Goal: Information Seeking & Learning: Learn about a topic

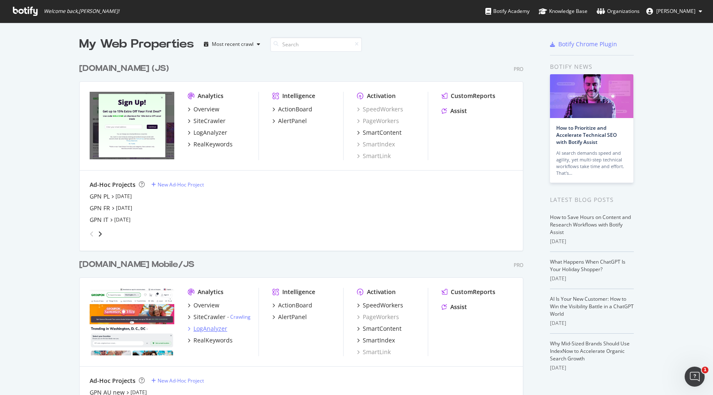
click at [211, 328] on div "LogAnalyzer" at bounding box center [211, 329] width 34 height 8
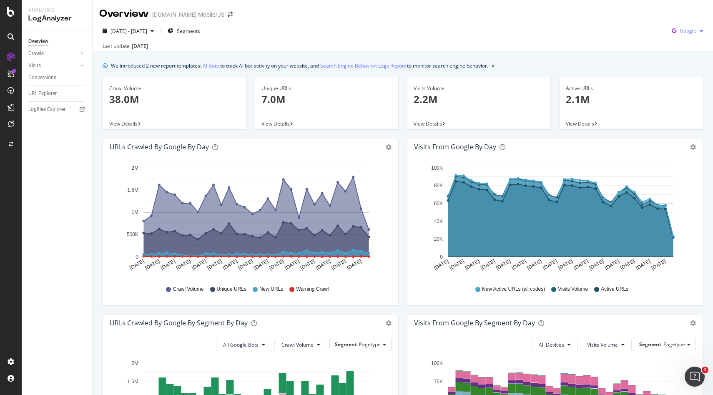
click at [696, 32] on span "Google" at bounding box center [688, 30] width 17 height 7
click at [686, 78] on span "OpenAI" at bounding box center [688, 79] width 31 height 8
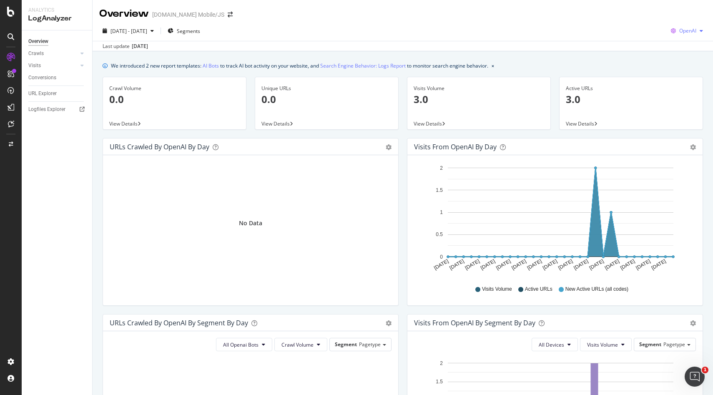
click at [679, 24] on button "OpenAI" at bounding box center [687, 30] width 39 height 13
click at [684, 63] on span "Bing" at bounding box center [688, 63] width 31 height 8
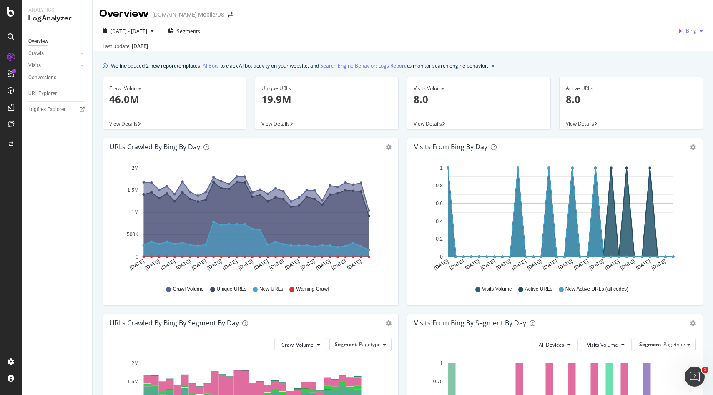
click at [691, 33] on span "Bing" at bounding box center [691, 30] width 10 height 7
click at [680, 46] on span "Google" at bounding box center [688, 48] width 31 height 8
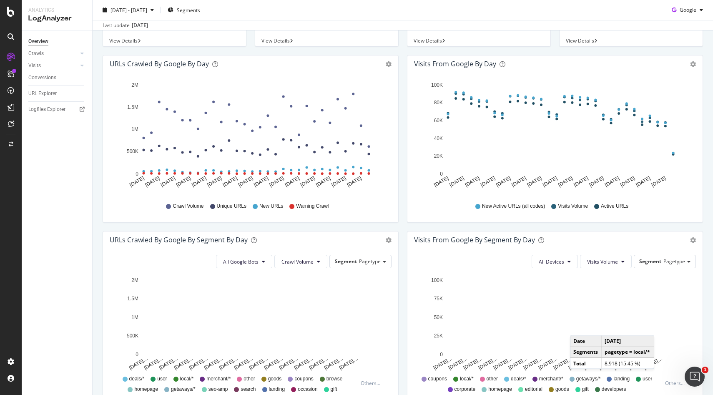
scroll to position [131, 0]
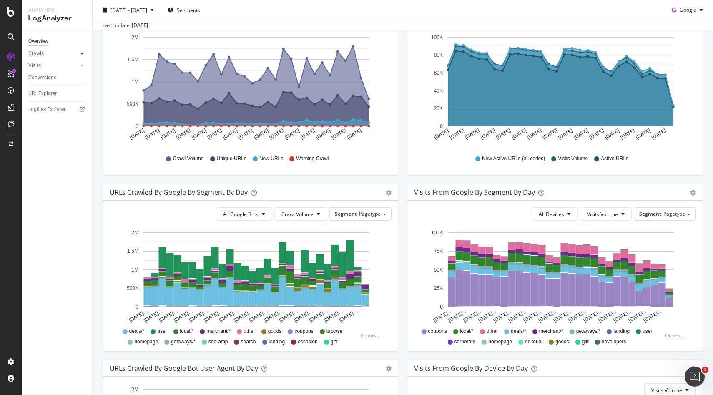
click at [82, 52] on icon at bounding box center [82, 53] width 3 height 5
click at [50, 66] on div "Daily Distribution" at bounding box center [51, 65] width 39 height 9
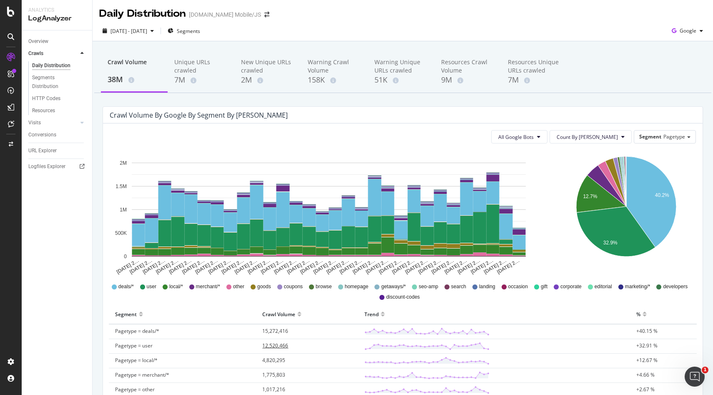
click at [281, 346] on span "12,520,466" at bounding box center [275, 345] width 26 height 7
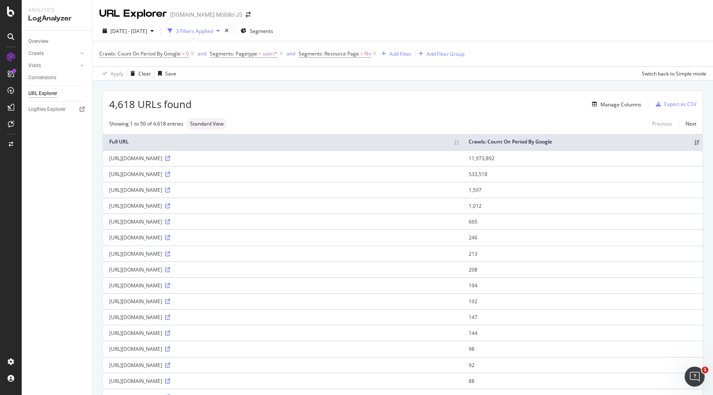
drag, startPoint x: 108, startPoint y: 174, endPoint x: 226, endPoint y: 175, distance: 117.6
click at [226, 166] on td "https://www.groupon.com/mobilenextapi/graphql" at bounding box center [283, 158] width 360 height 16
copy div "https://www.groupon.com/mobilenextapi/graphql"
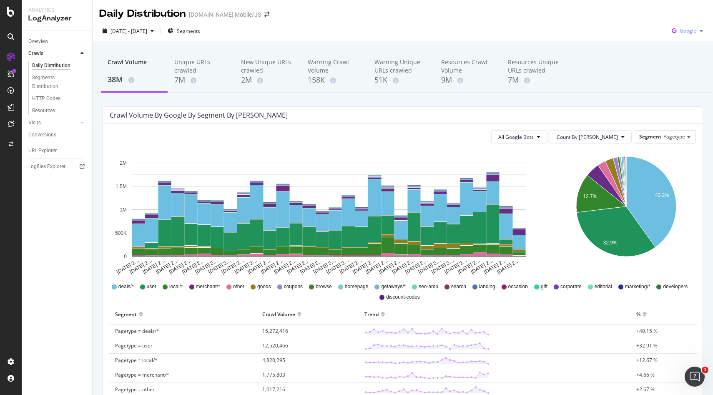
click at [691, 28] on span "Google" at bounding box center [688, 30] width 17 height 7
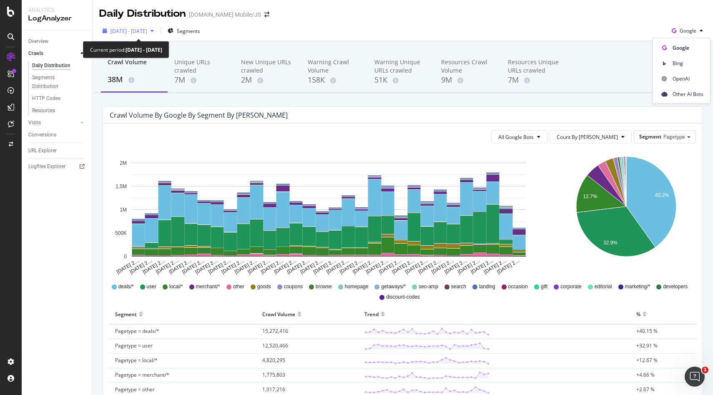
click at [149, 37] on button "2025 Aug. 10th - Sep. 8th" at bounding box center [128, 30] width 58 height 13
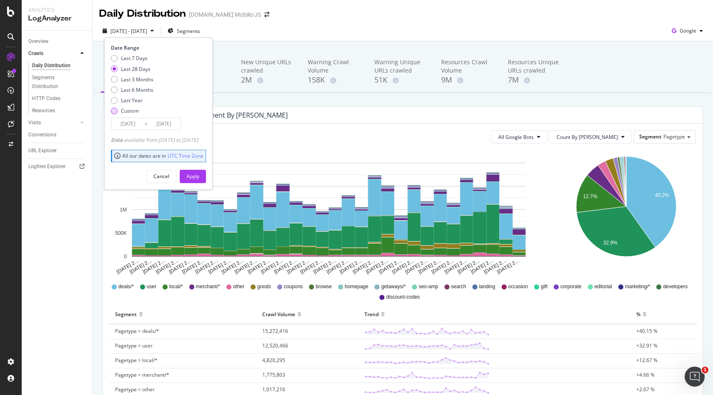
click at [124, 109] on div "Custom" at bounding box center [130, 110] width 18 height 7
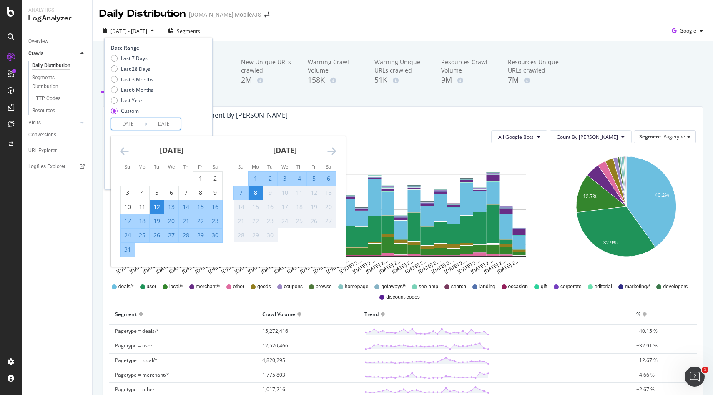
click at [123, 124] on input "2025/08/12" at bounding box center [127, 124] width 33 height 12
click at [161, 124] on input "2025/09/08" at bounding box center [163, 124] width 33 height 12
click at [141, 125] on input "2025/08/12" at bounding box center [127, 124] width 33 height 12
click at [164, 124] on input "2025/09/08" at bounding box center [163, 124] width 33 height 12
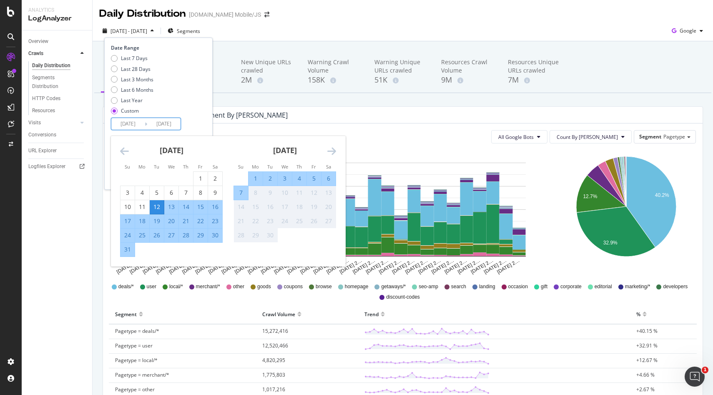
click at [264, 196] on div "9" at bounding box center [270, 193] width 14 height 8
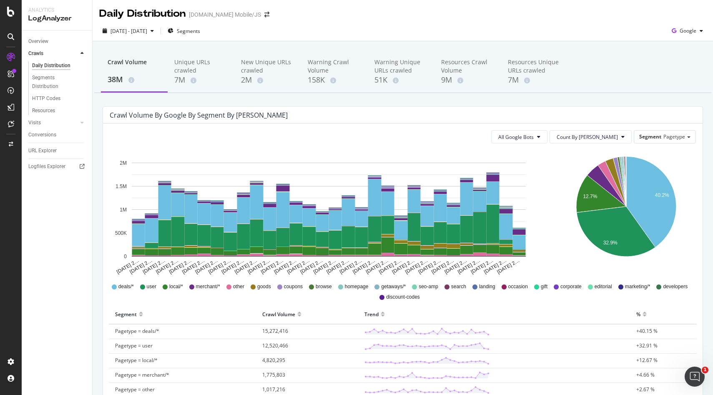
click at [285, 117] on div "Crawl Volume by google by Segment by Day" at bounding box center [397, 115] width 574 height 8
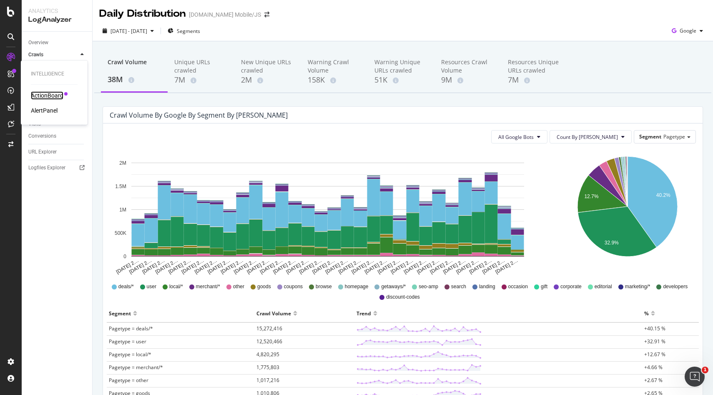
click at [53, 93] on div "ActionBoard" at bounding box center [47, 95] width 33 height 8
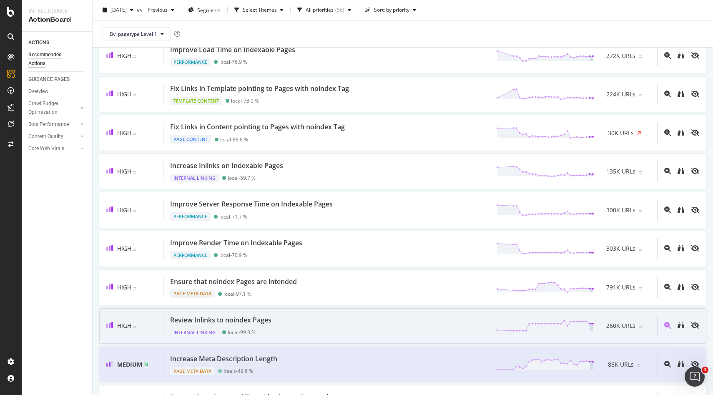
scroll to position [88, 0]
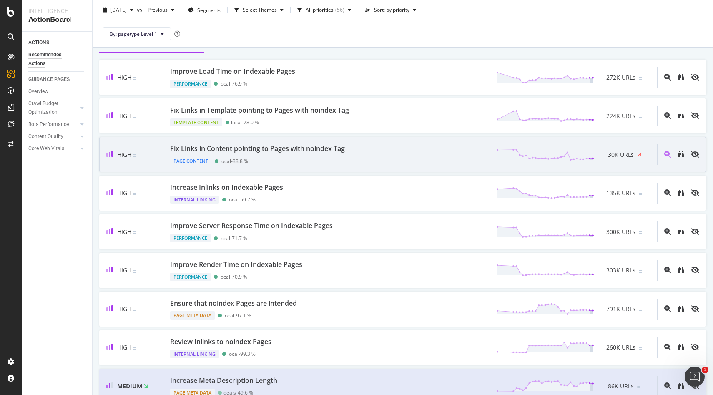
click at [416, 158] on div "Fix Links in Content pointing to Pages with noindex Tag Page Content local - 88…" at bounding box center [411, 154] width 494 height 21
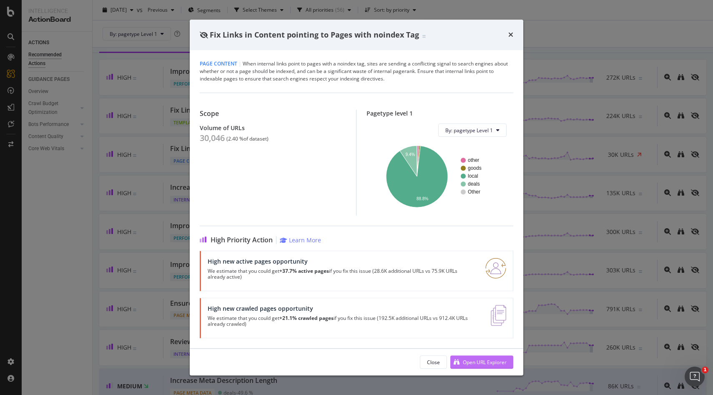
click at [467, 361] on div "Open URL Explorer" at bounding box center [485, 362] width 44 height 7
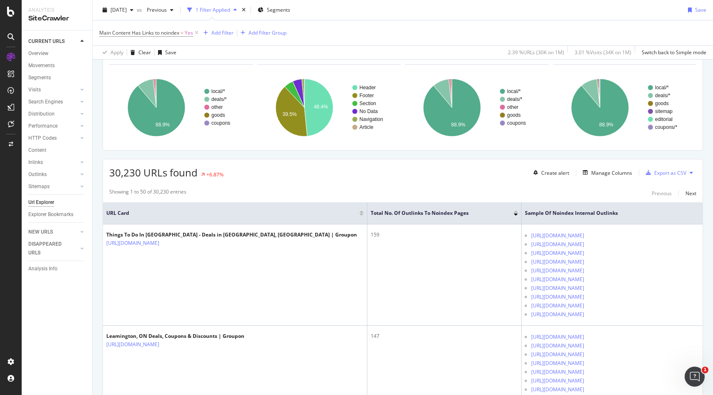
scroll to position [63, 0]
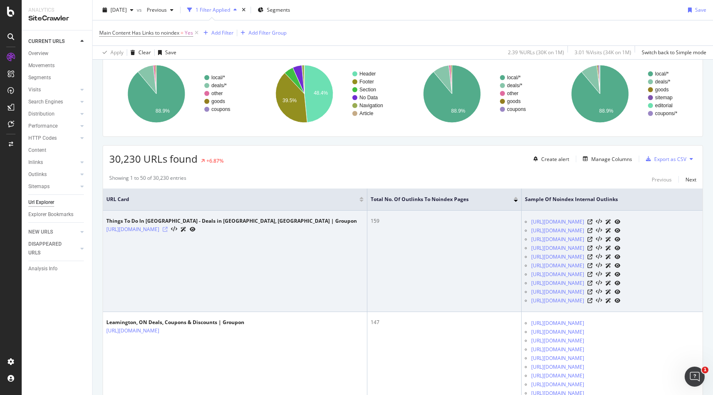
click at [168, 232] on icon at bounding box center [165, 229] width 5 height 5
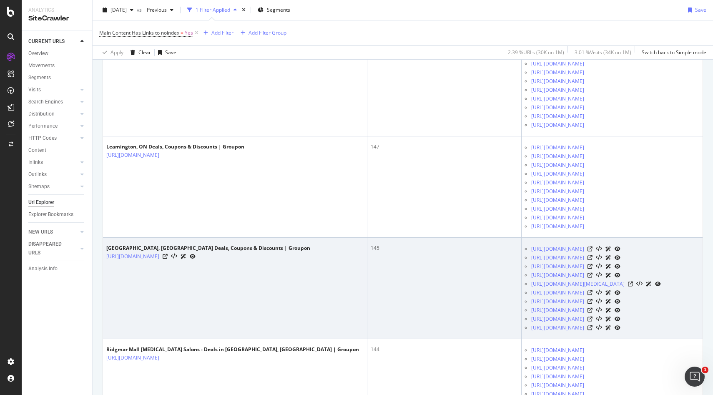
scroll to position [239, 0]
click at [593, 250] on icon at bounding box center [590, 248] width 5 height 5
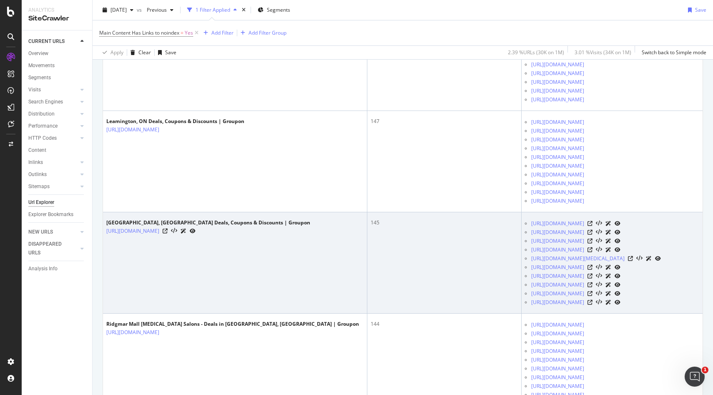
scroll to position [265, 0]
click at [196, 227] on div at bounding box center [179, 230] width 33 height 9
click at [168, 228] on icon at bounding box center [165, 230] width 5 height 5
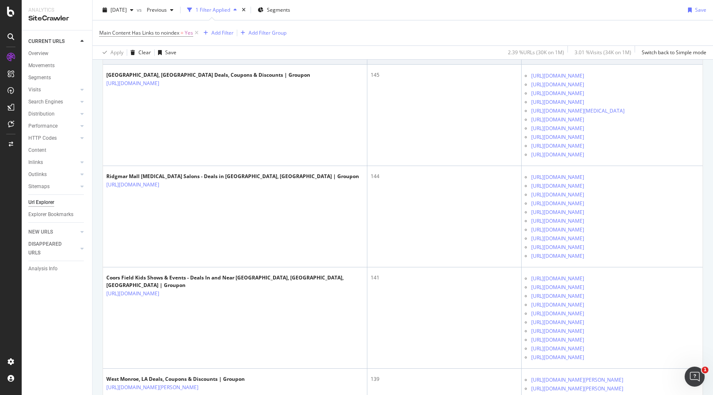
scroll to position [414, 0]
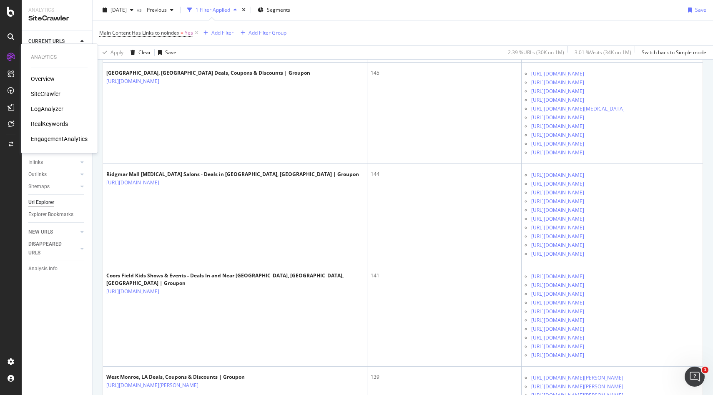
click at [49, 123] on div "RealKeywords" at bounding box center [49, 124] width 37 height 8
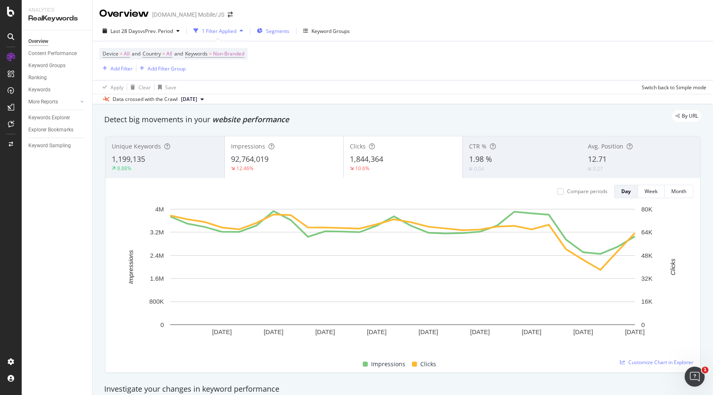
click at [275, 28] on span "Segments" at bounding box center [277, 31] width 23 height 7
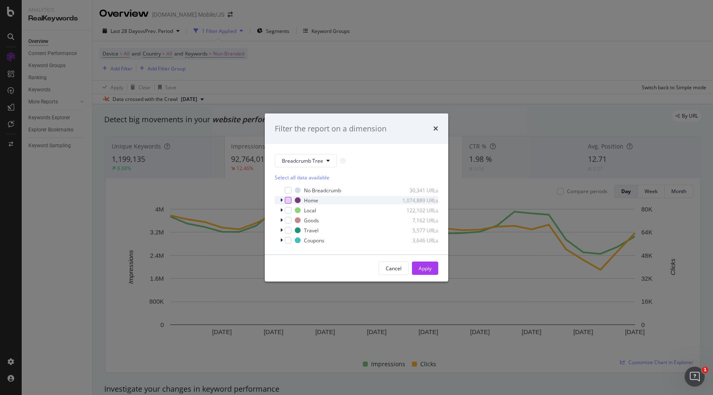
click at [288, 200] on div "modal" at bounding box center [288, 200] width 7 height 7
click at [288, 210] on div "modal" at bounding box center [288, 210] width 7 height 7
click at [288, 221] on div "modal" at bounding box center [288, 220] width 7 height 7
click at [288, 233] on div "modal" at bounding box center [288, 230] width 7 height 7
click at [289, 190] on div "modal" at bounding box center [288, 190] width 7 height 7
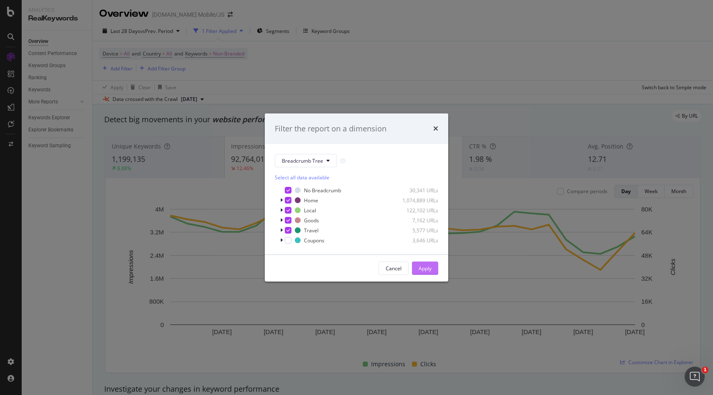
click at [422, 263] on div "Apply" at bounding box center [425, 268] width 13 height 13
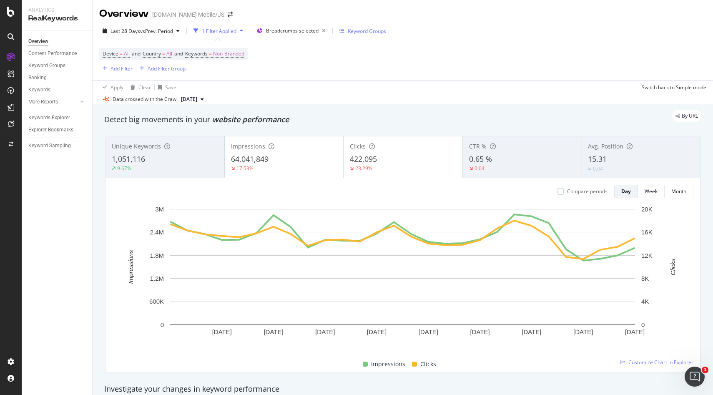
click at [347, 35] on div "Keyword Groups" at bounding box center [363, 31] width 47 height 13
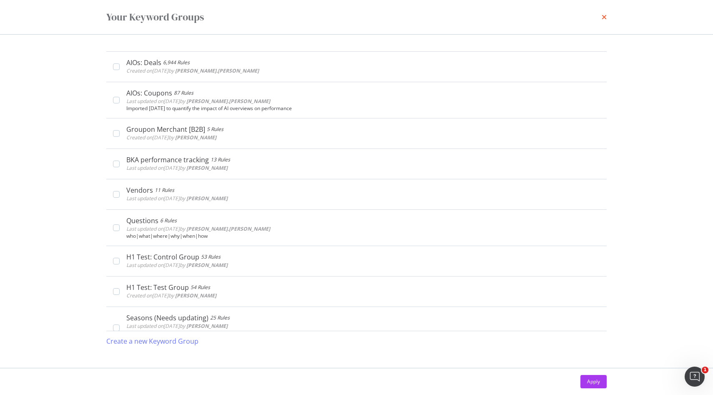
click at [603, 15] on icon "times" at bounding box center [604, 17] width 5 height 7
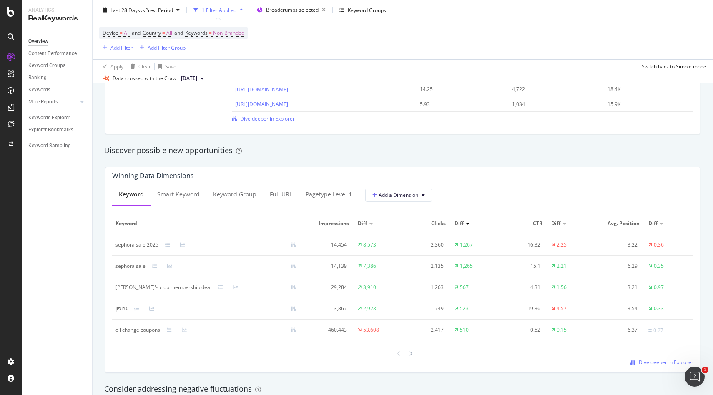
scroll to position [672, 0]
click at [230, 200] on div "Keyword Group" at bounding box center [234, 194] width 57 height 23
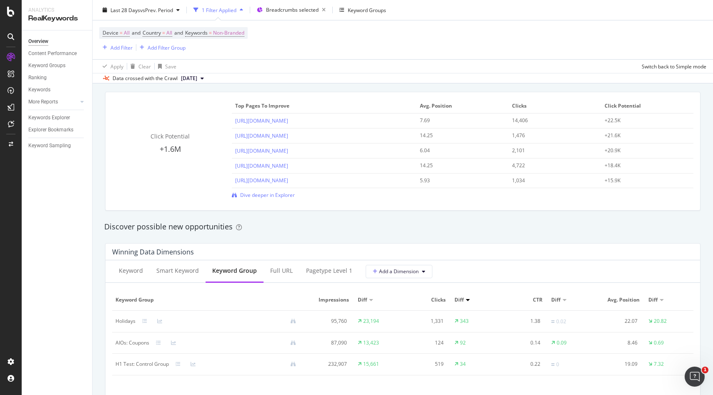
scroll to position [608, 0]
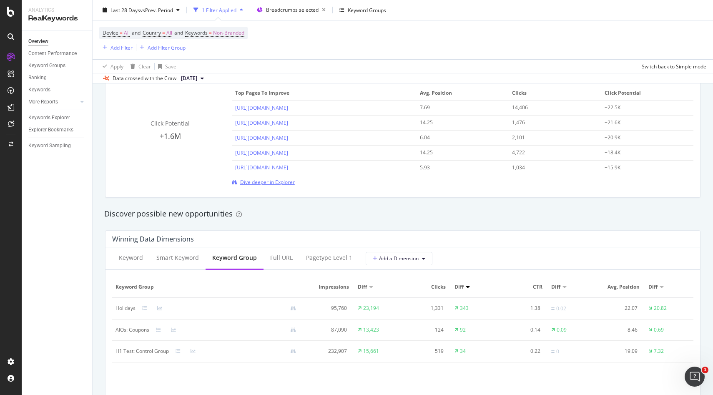
click at [274, 182] on span "Dive deeper in Explorer" at bounding box center [267, 182] width 55 height 7
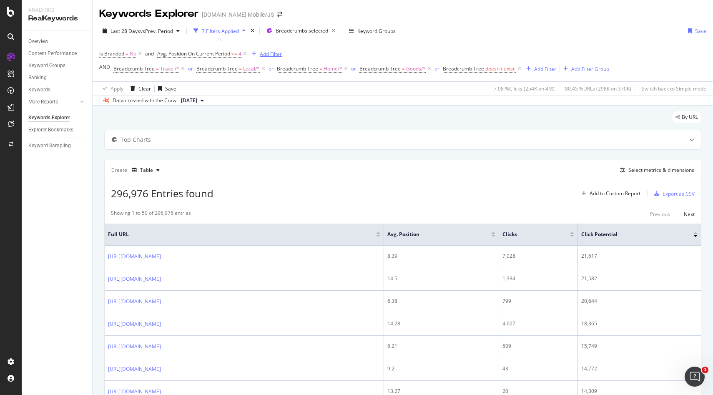
click at [266, 53] on div "Add Filter" at bounding box center [271, 53] width 22 height 7
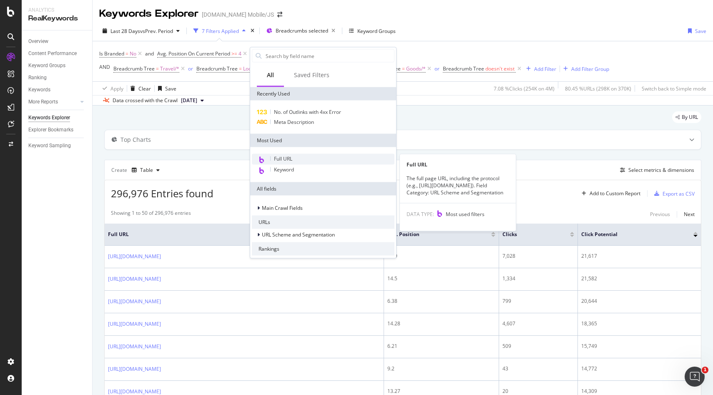
click at [276, 156] on span "Full URL" at bounding box center [283, 158] width 18 height 7
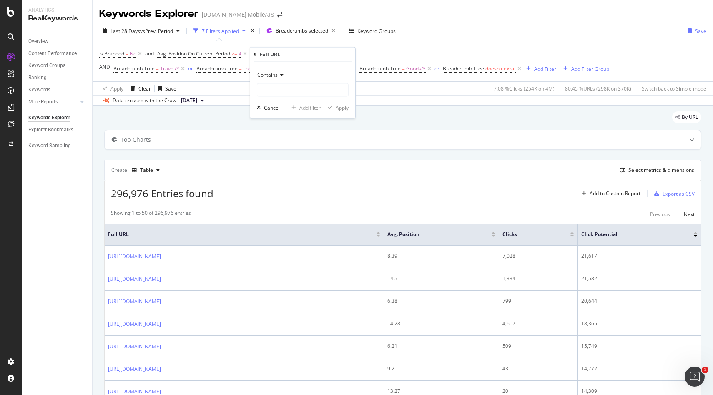
click at [266, 73] on span "Contains" at bounding box center [267, 74] width 20 height 7
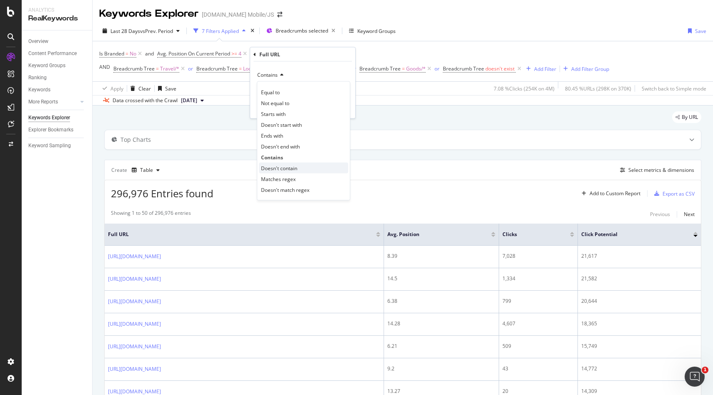
click at [304, 170] on div "Doesn't contain" at bounding box center [303, 168] width 89 height 11
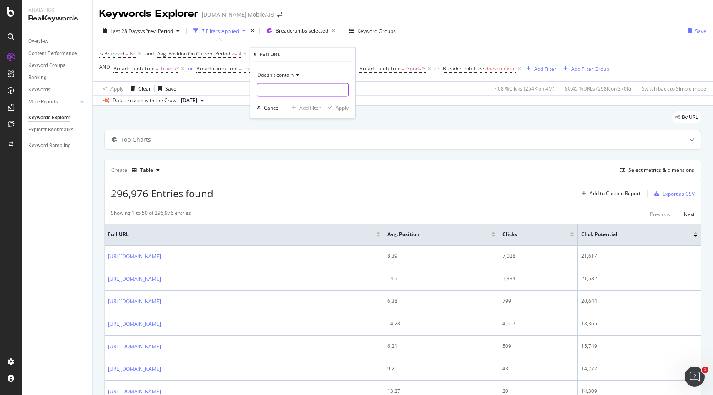
click at [281, 89] on input "text" at bounding box center [302, 89] width 91 height 13
type input "/deals"
click at [337, 109] on div "Apply" at bounding box center [342, 107] width 13 height 7
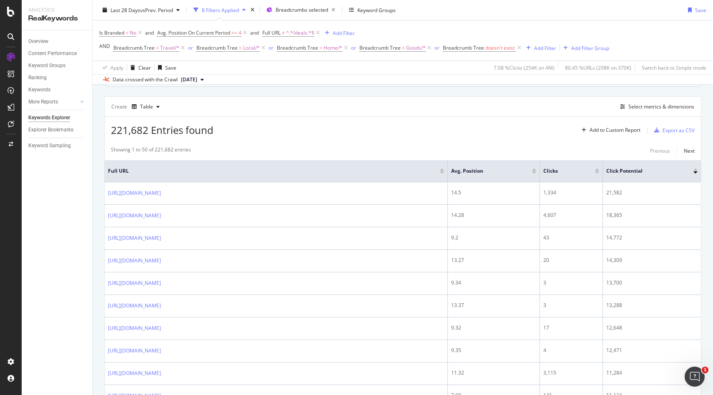
scroll to position [66, 0]
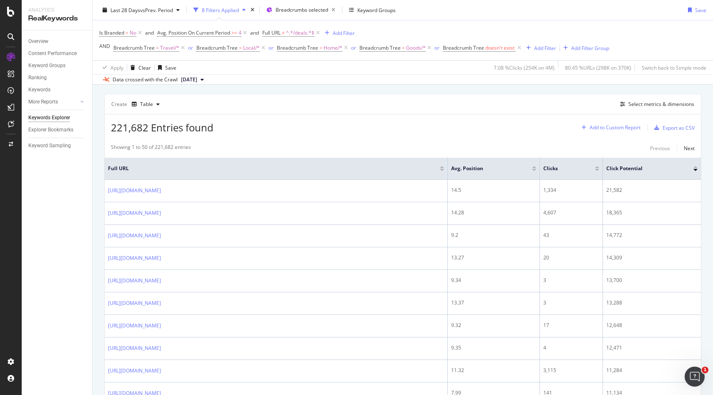
click at [621, 128] on div "Add to Custom Report" at bounding box center [615, 127] width 51 height 5
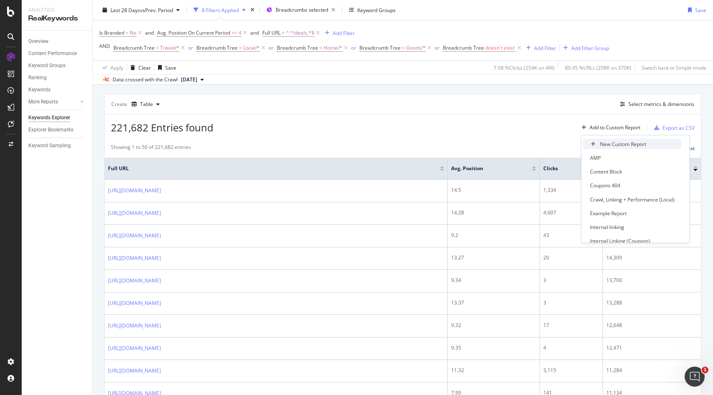
click at [606, 141] on div "New Custom Report" at bounding box center [623, 144] width 46 height 7
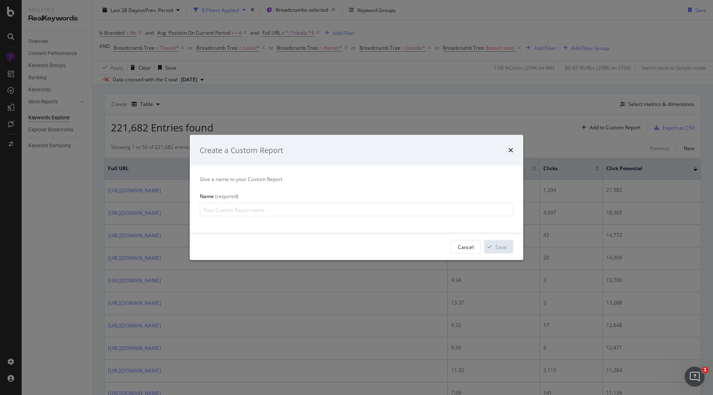
type input "B"
click at [460, 249] on div "Cancel" at bounding box center [466, 246] width 16 height 7
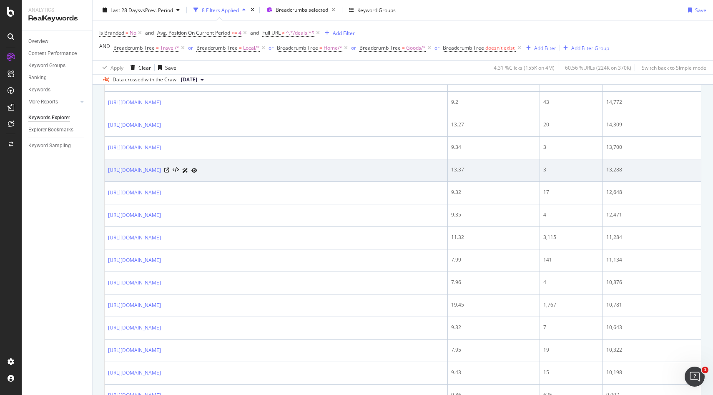
scroll to position [0, 0]
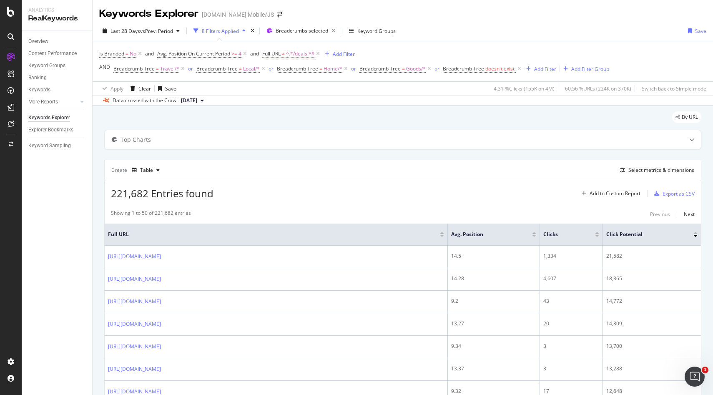
click at [294, 56] on span "^.*/deals.*$" at bounding box center [300, 54] width 28 height 12
click at [297, 75] on span "Doesn't contain" at bounding box center [290, 73] width 36 height 7
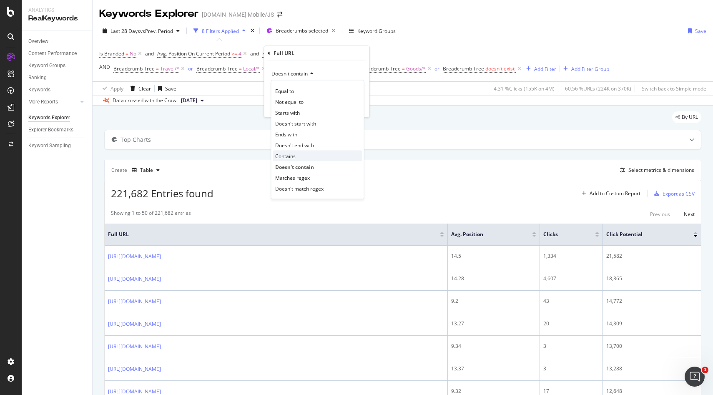
click at [292, 156] on span "Contains" at bounding box center [285, 155] width 20 height 7
click at [284, 86] on input "/deals" at bounding box center [311, 88] width 79 height 13
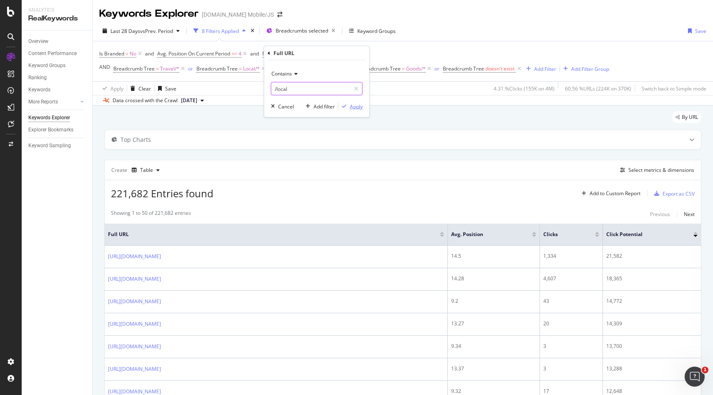
type input "/local"
click at [355, 102] on button "Apply" at bounding box center [351, 106] width 24 height 8
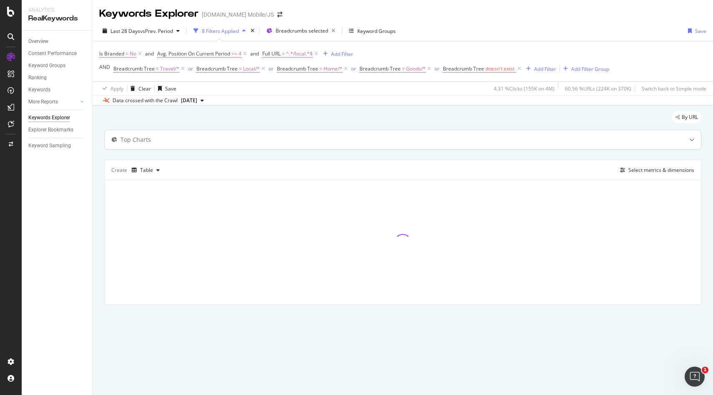
click at [403, 138] on div "Top Charts" at bounding box center [387, 140] width 564 height 8
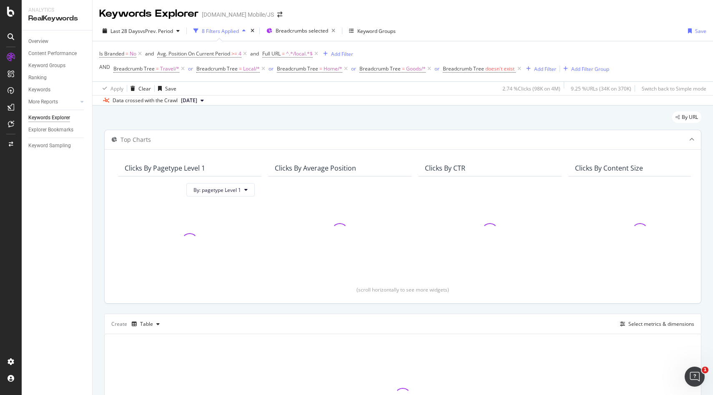
click at [431, 141] on div "Top Charts" at bounding box center [387, 140] width 564 height 8
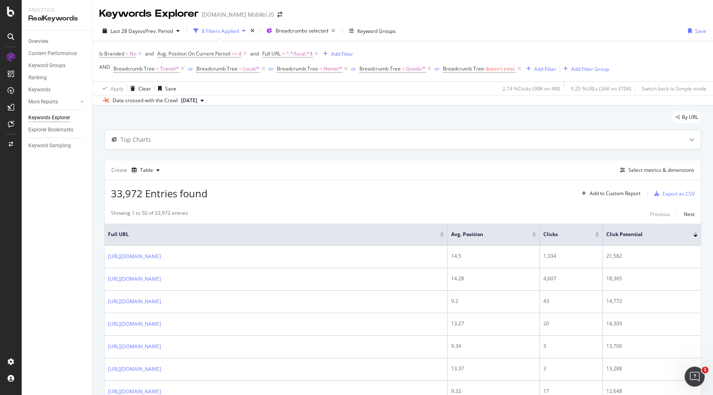
click at [614, 141] on div "Top Charts" at bounding box center [387, 140] width 564 height 8
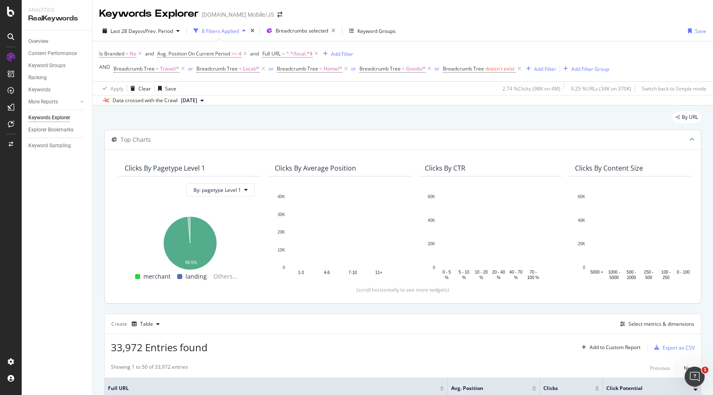
click at [614, 141] on div "Top Charts" at bounding box center [387, 140] width 564 height 8
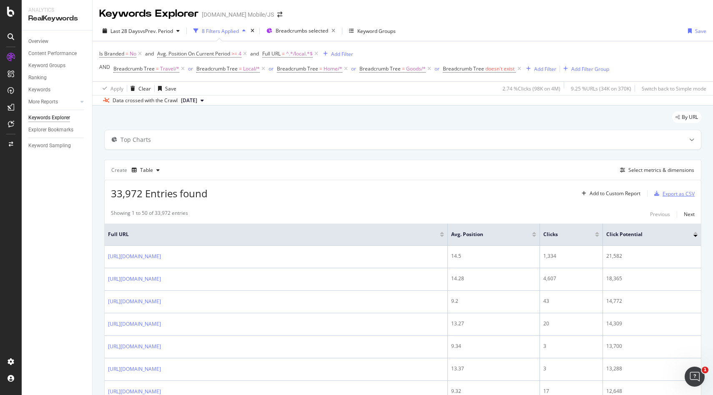
click at [670, 189] on div "Export as CSV" at bounding box center [673, 193] width 44 height 13
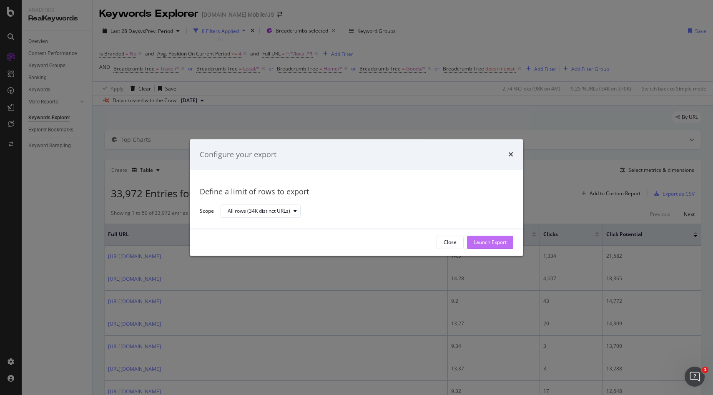
click at [481, 246] on div "Launch Export" at bounding box center [490, 242] width 33 height 13
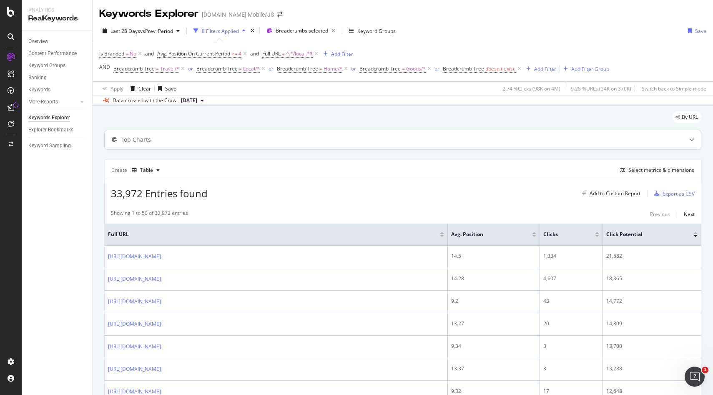
click at [392, 134] on div "Top Charts" at bounding box center [403, 139] width 596 height 19
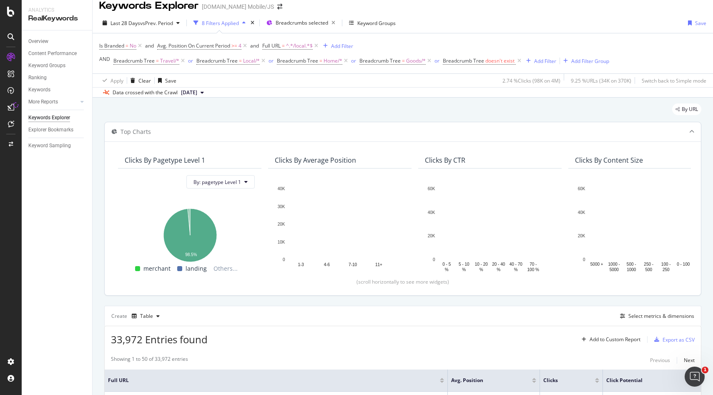
scroll to position [8, 0]
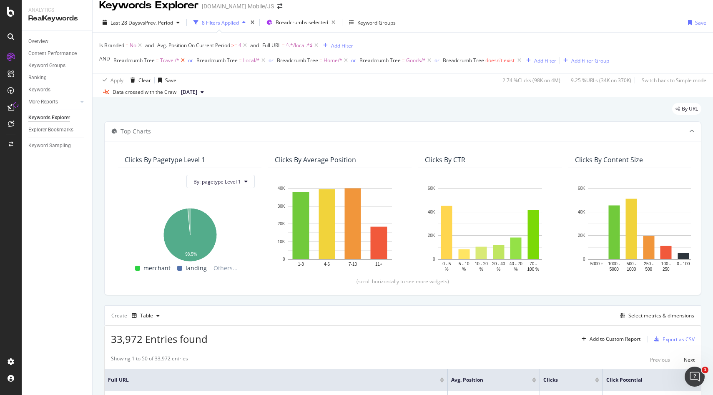
click at [182, 62] on icon at bounding box center [182, 60] width 7 height 8
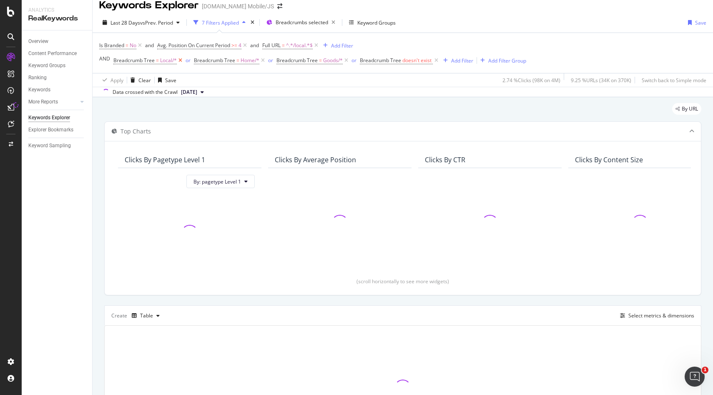
click at [180, 62] on icon at bounding box center [180, 60] width 7 height 8
click at [180, 62] on icon at bounding box center [182, 60] width 7 height 8
click at [181, 61] on icon at bounding box center [183, 60] width 7 height 8
click at [188, 61] on icon at bounding box center [189, 60] width 7 height 8
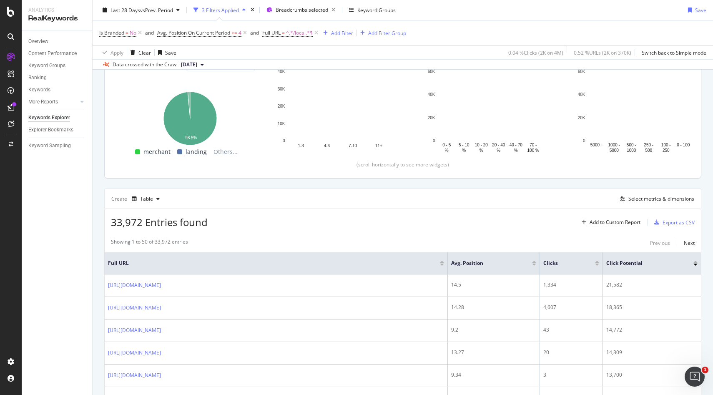
scroll to position [39, 0]
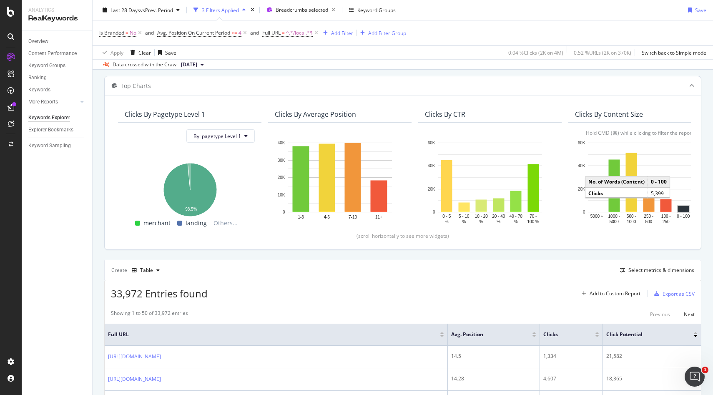
click at [684, 210] on rect "A chart." at bounding box center [683, 209] width 11 height 6
click at [683, 209] on rect "A chart." at bounding box center [683, 209] width 11 height 6
click at [682, 210] on rect "A chart." at bounding box center [683, 209] width 11 height 6
click at [684, 209] on rect "A chart." at bounding box center [683, 209] width 11 height 6
click at [684, 216] on text "0 - 100" at bounding box center [683, 216] width 13 height 5
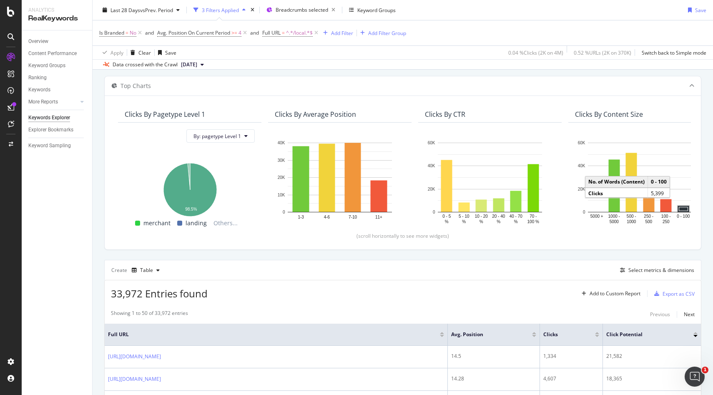
click at [684, 209] on rect "A chart." at bounding box center [683, 209] width 9 height 4
click at [667, 206] on rect "A chart." at bounding box center [666, 205] width 11 height 13
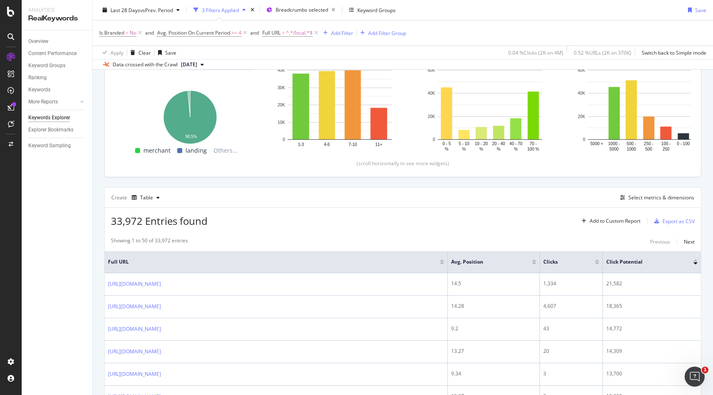
scroll to position [112, 0]
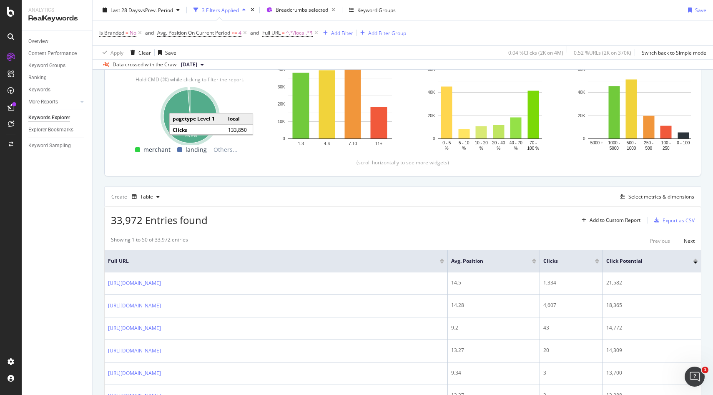
click at [204, 109] on icon "A chart." at bounding box center [190, 116] width 53 height 53
click at [202, 103] on icon "A chart." at bounding box center [190, 116] width 53 height 53
click at [201, 106] on icon "A chart." at bounding box center [190, 116] width 53 height 53
click at [207, 106] on icon "A chart." at bounding box center [190, 116] width 53 height 53
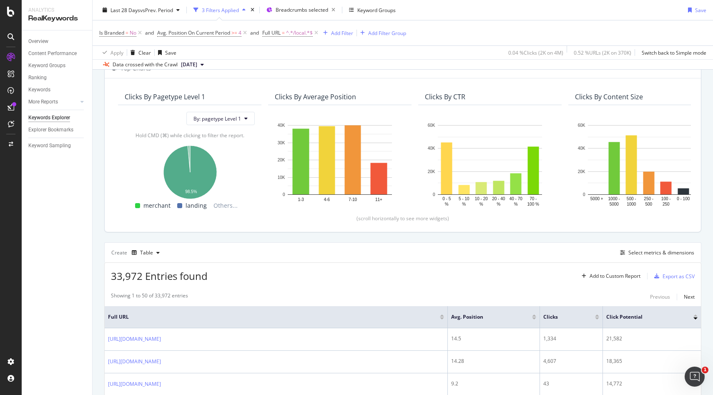
scroll to position [56, 0]
click at [644, 256] on div "Select metrics & dimensions" at bounding box center [662, 252] width 66 height 7
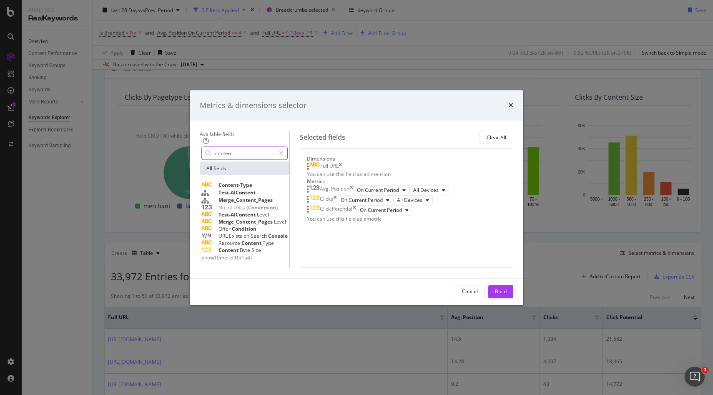
type input "content"
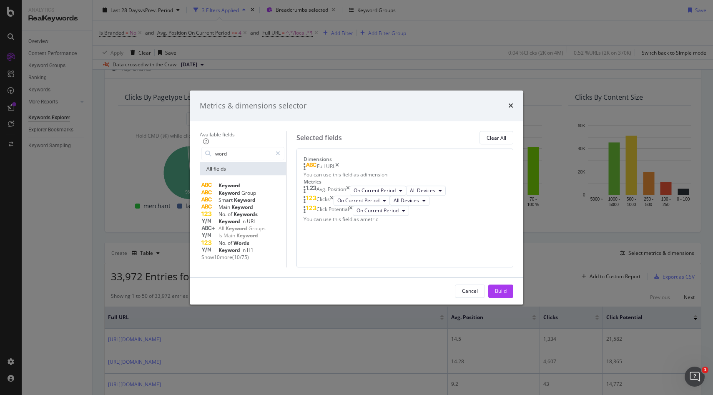
type input "word"
click at [207, 254] on span "Show 10 more" at bounding box center [216, 257] width 31 height 7
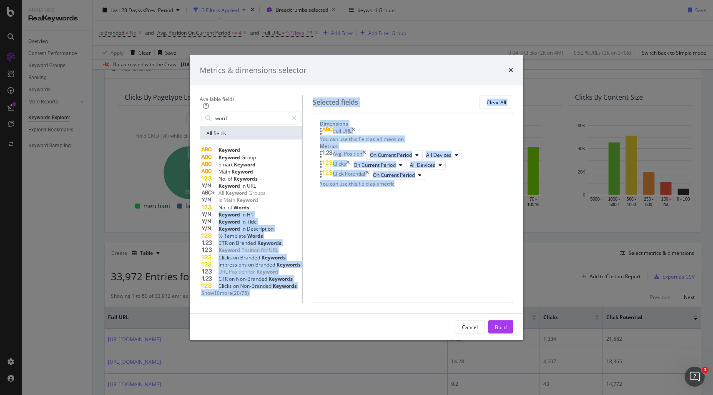
drag, startPoint x: 287, startPoint y: 205, endPoint x: 436, endPoint y: 252, distance: 156.5
click at [436, 252] on div "Available fields word All fields Keyword Keyword Group Smart Keyword Main Keywo…" at bounding box center [357, 200] width 314 height 208
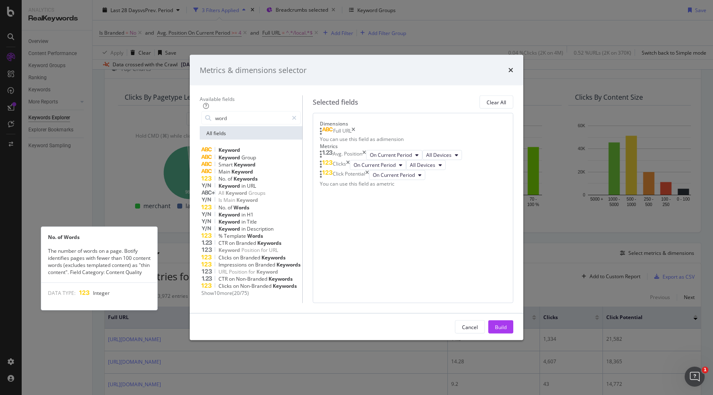
click at [287, 204] on div "No. of Words" at bounding box center [250, 207] width 99 height 7
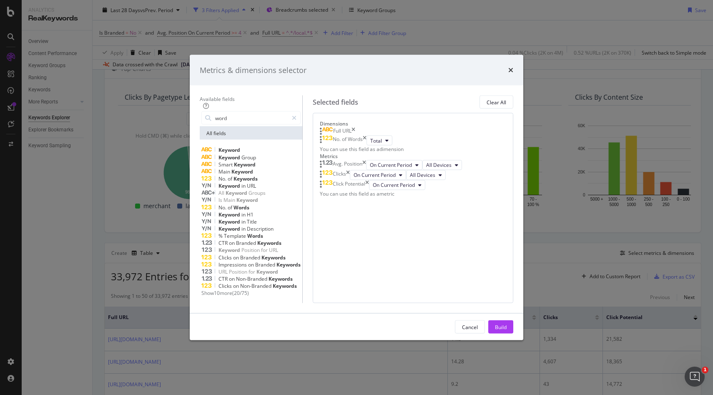
click at [402, 197] on div "Avg. Position On Current Period All Devices Clicks On Current Period All Device…" at bounding box center [413, 178] width 186 height 37
click at [507, 330] on div "Build" at bounding box center [501, 326] width 12 height 7
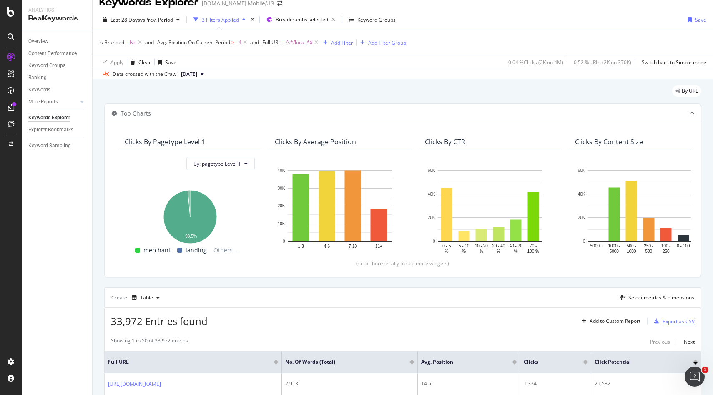
scroll to position [3, 0]
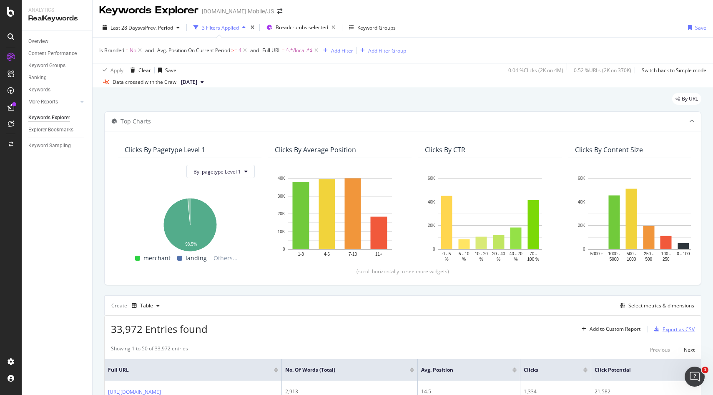
click at [661, 328] on div "button" at bounding box center [657, 329] width 12 height 5
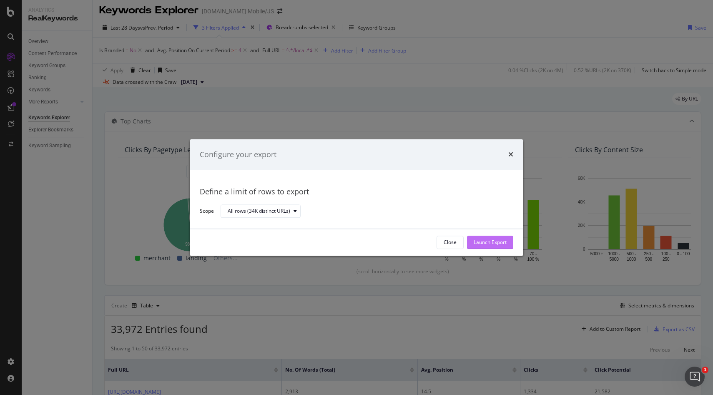
click at [485, 241] on div "Launch Export" at bounding box center [490, 242] width 33 height 7
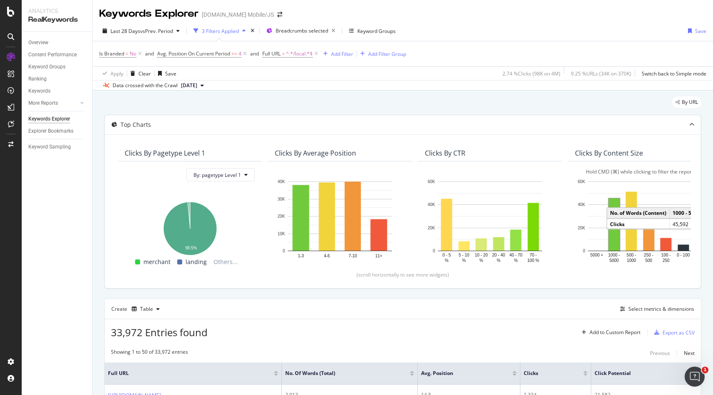
scroll to position [121, 0]
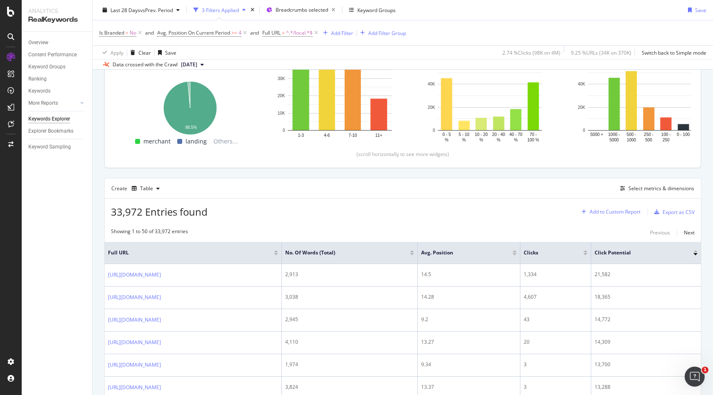
click at [611, 214] on div "Add to Custom Report" at bounding box center [615, 211] width 51 height 5
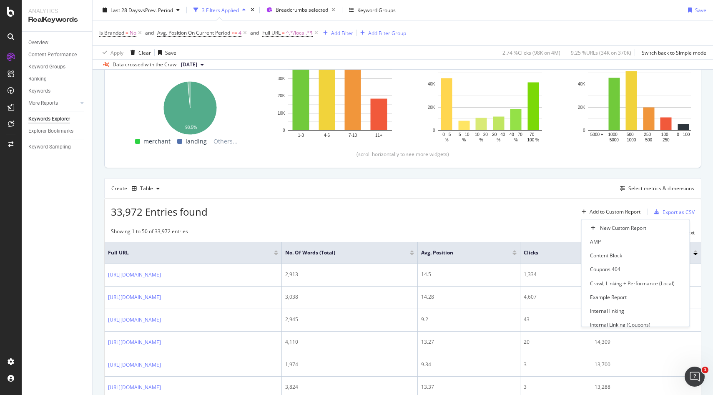
click at [563, 212] on div "33,972 Entries found Add to Custom Report Export as CSV" at bounding box center [403, 209] width 596 height 20
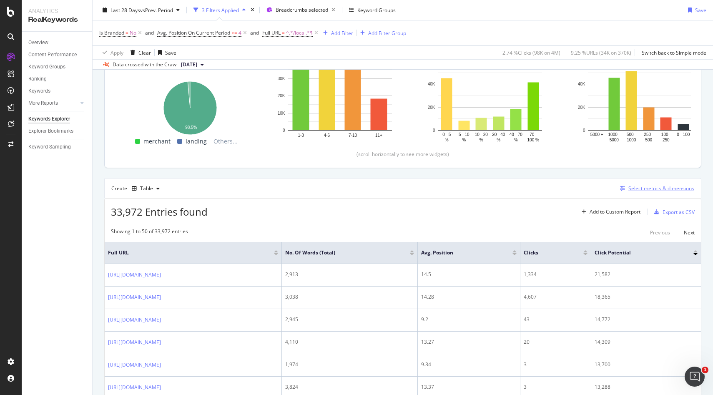
click at [660, 189] on div "Select metrics & dimensions" at bounding box center [662, 188] width 66 height 7
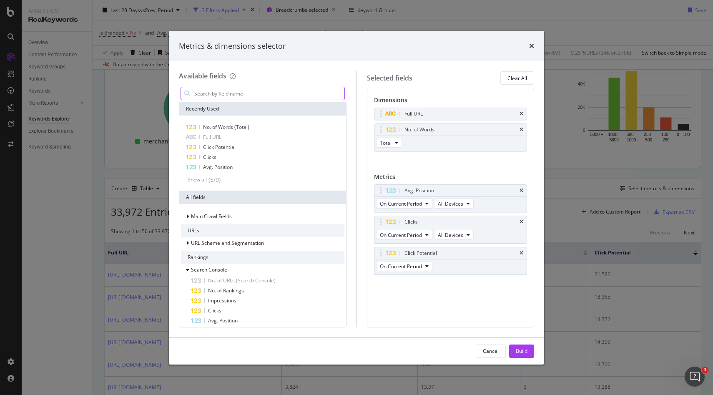
click at [267, 89] on input "modal" at bounding box center [269, 93] width 151 height 13
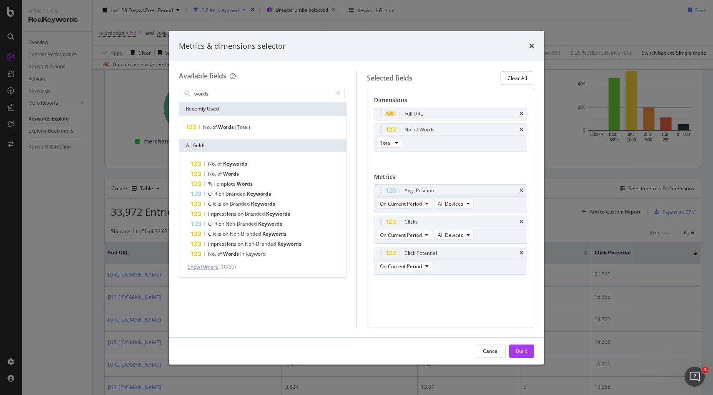
click at [212, 269] on span "Show 10 more" at bounding box center [203, 266] width 31 height 7
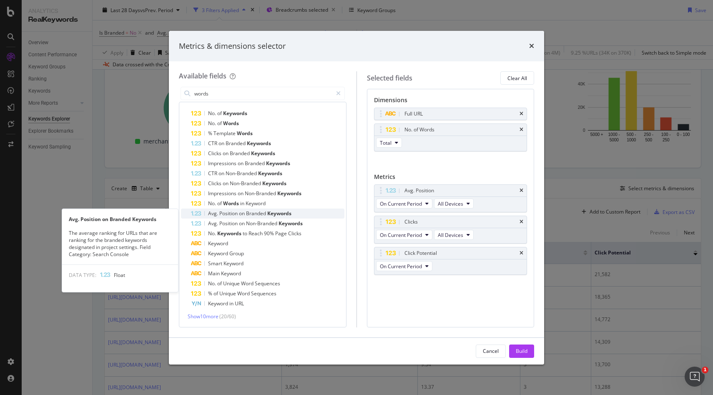
scroll to position [0, 0]
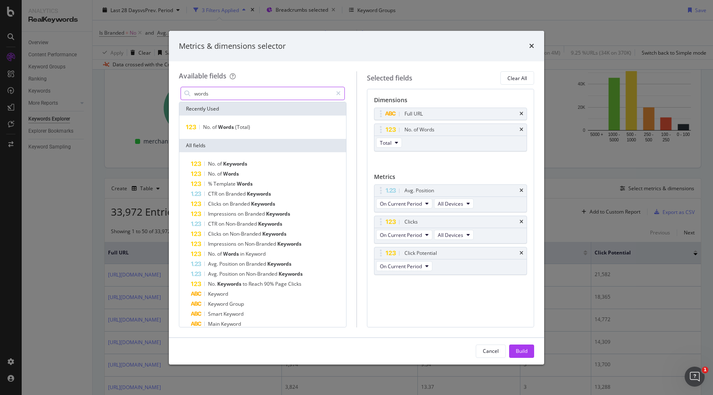
click at [194, 92] on input "words" at bounding box center [263, 93] width 139 height 13
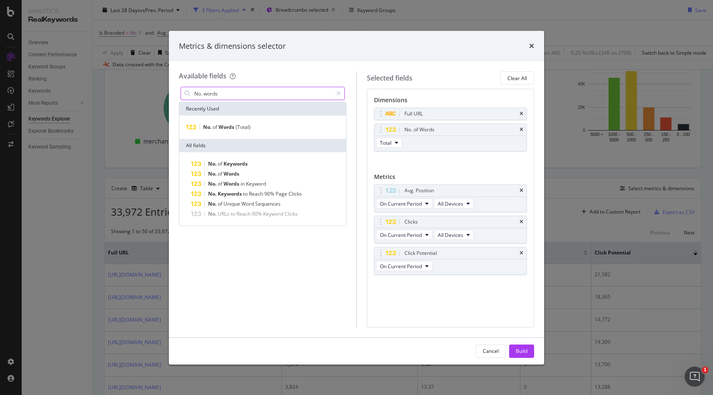
click at [228, 93] on input "No. words" at bounding box center [263, 93] width 139 height 13
click at [207, 95] on input "No. words" at bounding box center [263, 93] width 139 height 13
click at [233, 93] on input "No. of Words" at bounding box center [263, 93] width 139 height 13
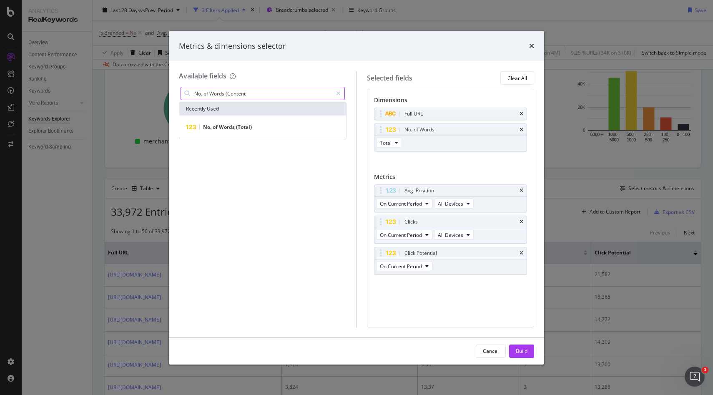
type input "No. of Words (Content)"
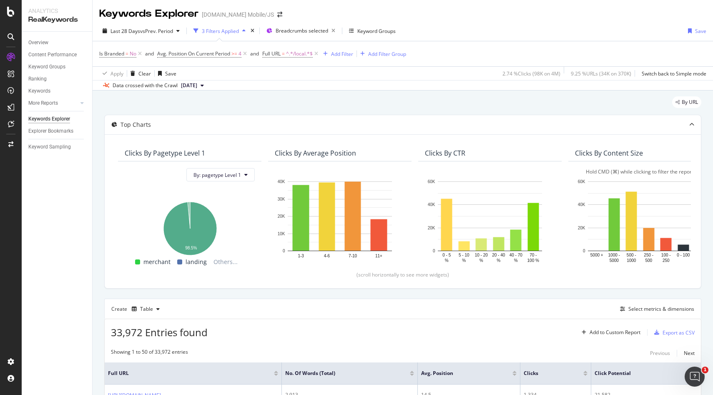
click at [621, 158] on div "Clicks By Content Size" at bounding box center [640, 153] width 143 height 17
click at [621, 157] on div "Clicks By Content Size" at bounding box center [609, 153] width 68 height 8
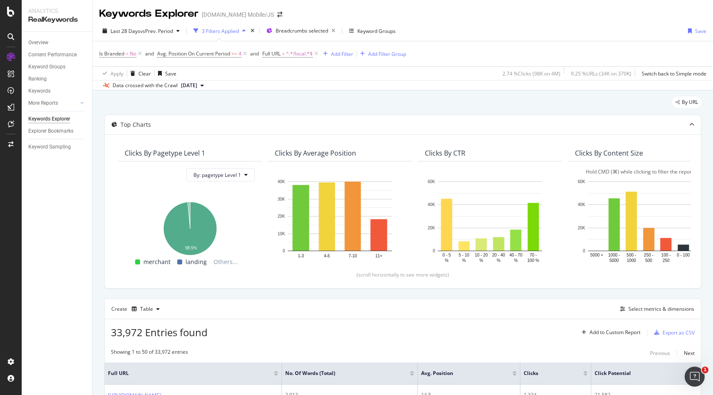
click at [676, 136] on div "Clicks By pagetype Level 1 By: pagetype Level 1 Hold CMD (⌘) while clicking to …" at bounding box center [403, 211] width 596 height 154
click at [682, 102] on span "By URL" at bounding box center [690, 102] width 16 height 5
click at [629, 220] on rect "A chart." at bounding box center [631, 221] width 11 height 59
click at [613, 236] on rect "A chart." at bounding box center [614, 225] width 11 height 52
click at [613, 236] on rect "A chart." at bounding box center [614, 225] width 9 height 50
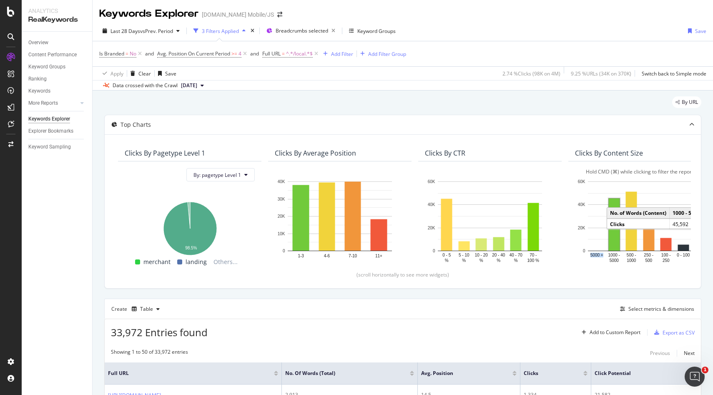
click at [613, 236] on rect "A chart." at bounding box center [614, 225] width 11 height 52
click at [613, 236] on rect "A chart." at bounding box center [614, 225] width 9 height 50
click at [614, 261] on text "5000" at bounding box center [615, 260] width 10 height 5
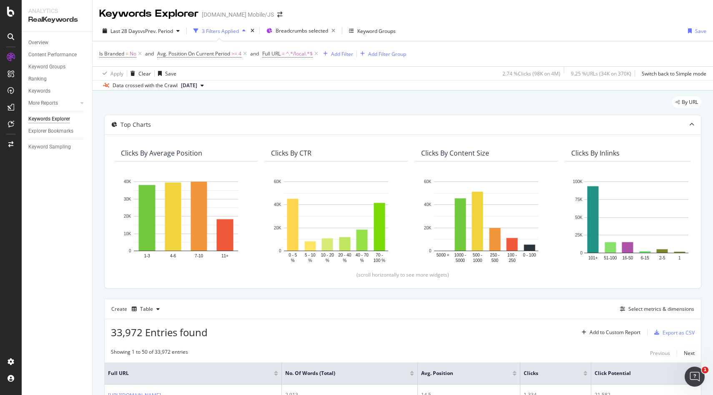
scroll to position [0, 273]
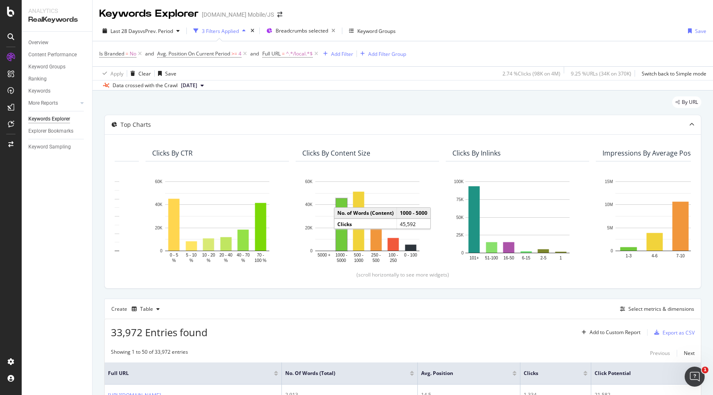
click at [345, 215] on rect "A chart." at bounding box center [341, 225] width 11 height 52
click at [345, 212] on rect "A chart." at bounding box center [341, 225] width 9 height 50
click at [353, 215] on rect "A chart." at bounding box center [358, 221] width 11 height 59
click at [353, 213] on rect "A chart." at bounding box center [358, 221] width 11 height 59
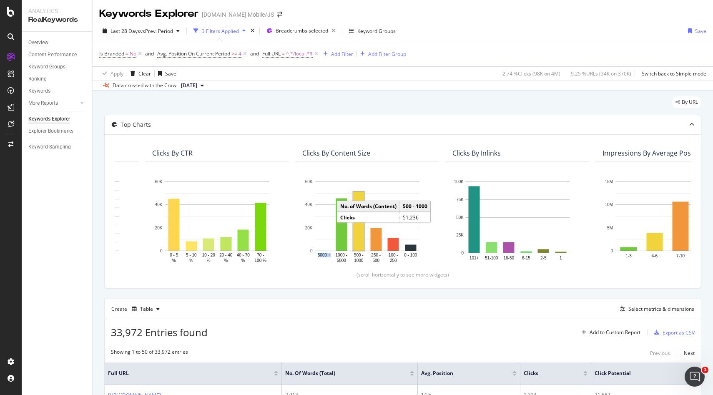
click at [353, 213] on rect "A chart." at bounding box center [358, 221] width 11 height 59
click at [363, 215] on rect "A chart." at bounding box center [358, 221] width 11 height 59
click at [362, 240] on rect "A chart." at bounding box center [358, 221] width 11 height 59
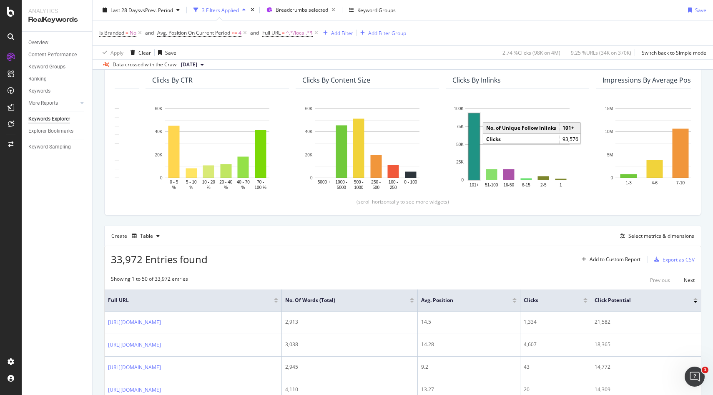
scroll to position [68, 0]
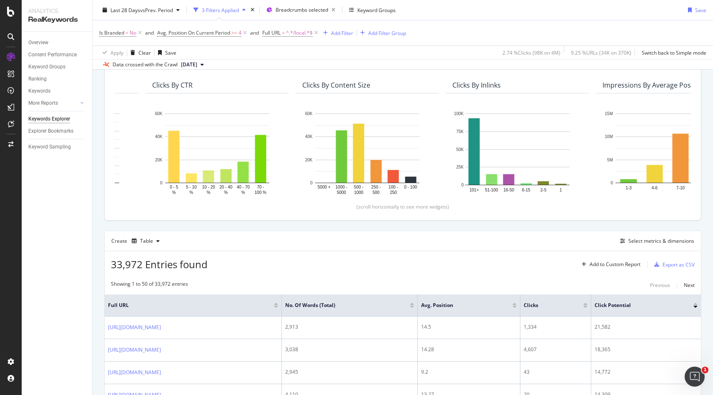
click at [321, 84] on div "Clicks By Content Size" at bounding box center [336, 85] width 68 height 8
click at [322, 100] on div "Hold CMD (⌘) while clicking to filter the report. 5000 + 1000 - 5000 500 - 1000…" at bounding box center [367, 149] width 143 height 112
click at [320, 83] on div "Clicks By Content Size" at bounding box center [336, 85] width 68 height 8
click at [310, 113] on text "60K" at bounding box center [309, 113] width 8 height 5
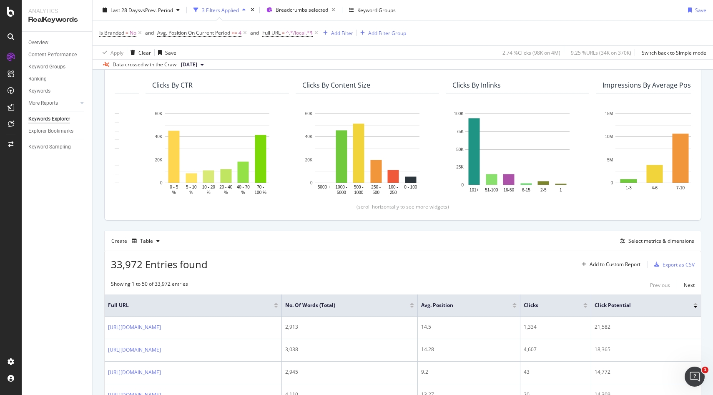
click at [325, 83] on div "Clicks By Content Size" at bounding box center [336, 85] width 68 height 8
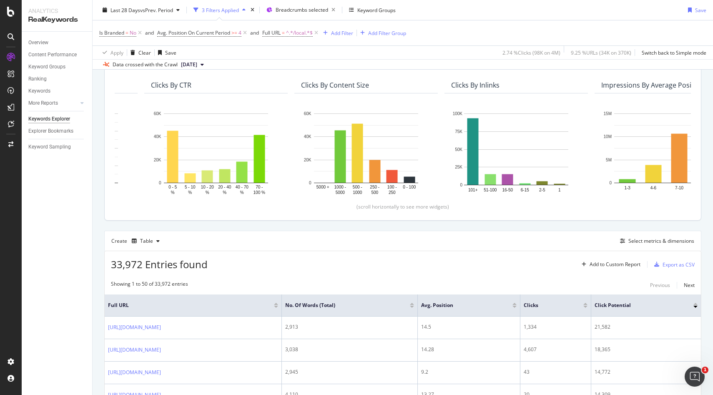
scroll to position [0, 270]
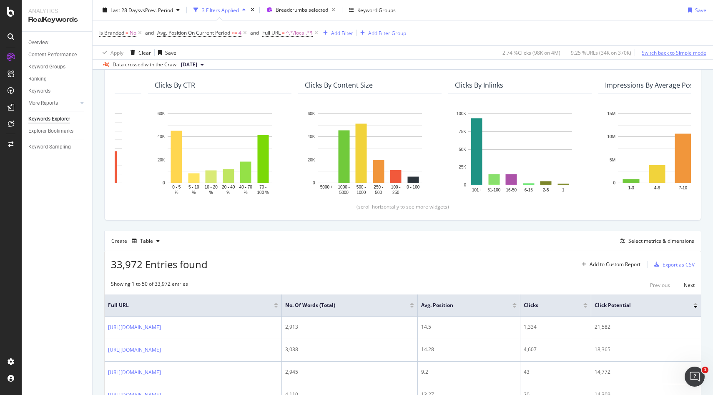
click at [656, 51] on div "Switch back to Simple mode" at bounding box center [674, 52] width 65 height 7
click at [664, 54] on div "Switch to Advanced Mode" at bounding box center [677, 52] width 60 height 7
click at [664, 52] on div "Switch back to Simple mode" at bounding box center [674, 52] width 65 height 7
click at [666, 52] on div "Switch to Advanced Mode" at bounding box center [677, 52] width 60 height 7
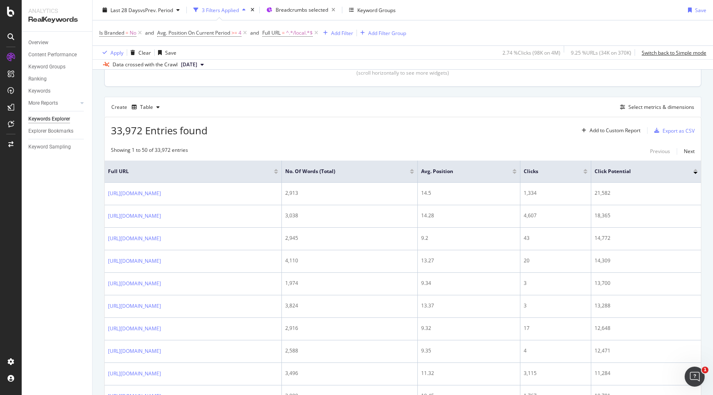
scroll to position [203, 0]
click at [649, 109] on div "Select metrics & dimensions" at bounding box center [662, 106] width 66 height 7
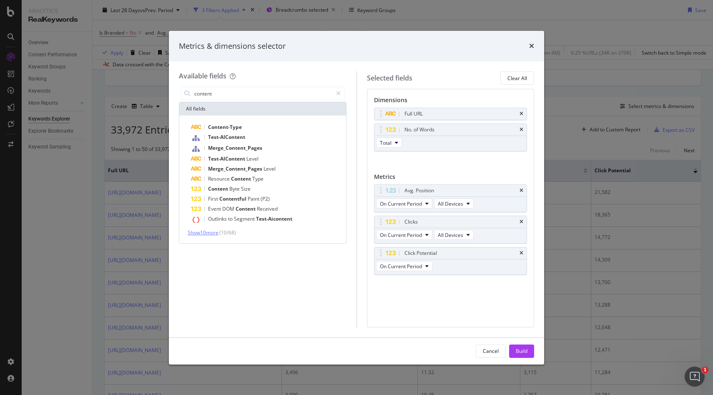
type input "content"
click at [209, 231] on span "Show 10 more" at bounding box center [203, 232] width 31 height 7
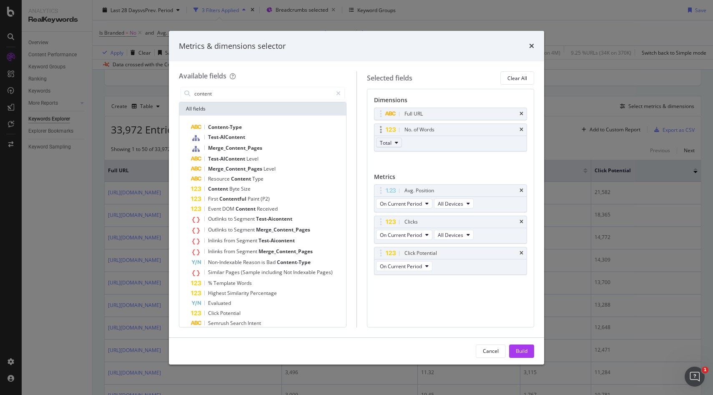
click at [399, 141] on button "Total" at bounding box center [389, 143] width 26 height 10
click at [401, 190] on span "Content" at bounding box center [394, 189] width 22 height 8
click at [523, 344] on div "Cancel Build" at bounding box center [356, 351] width 375 height 27
click at [525, 354] on div "Build" at bounding box center [522, 350] width 12 height 7
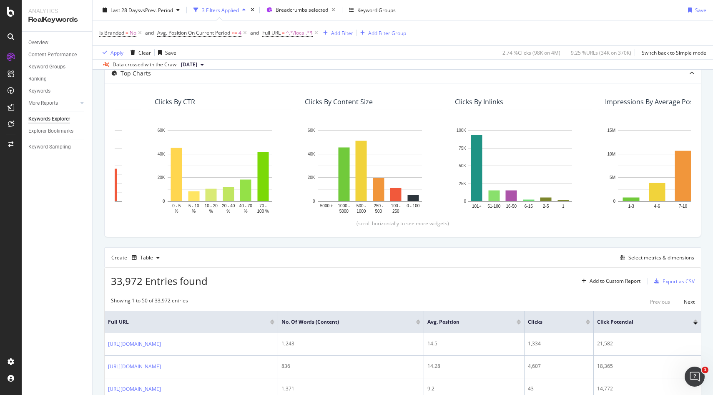
scroll to position [53, 0]
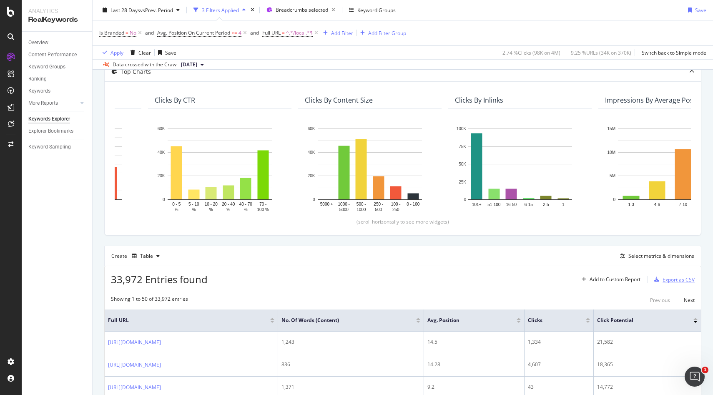
click at [684, 277] on div "Export as CSV" at bounding box center [679, 279] width 32 height 7
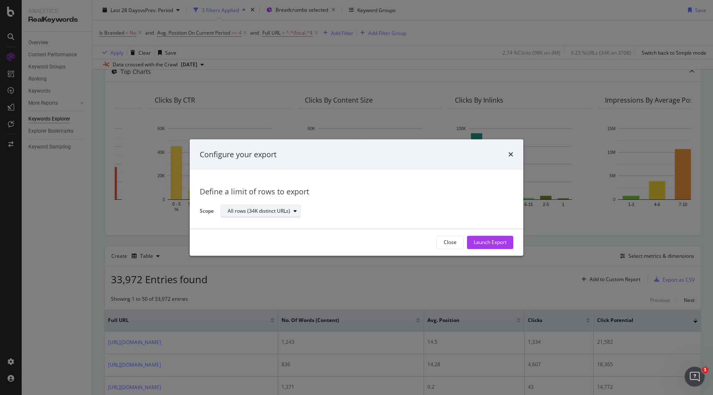
click at [292, 206] on div "All rows (34K distinct URLs)" at bounding box center [264, 212] width 73 height 12
click at [496, 241] on div "Launch Export" at bounding box center [490, 242] width 33 height 7
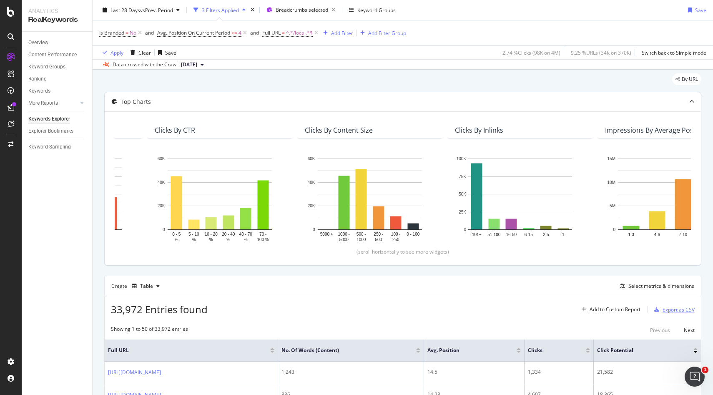
scroll to position [25, 0]
